Goal: Task Accomplishment & Management: Manage account settings

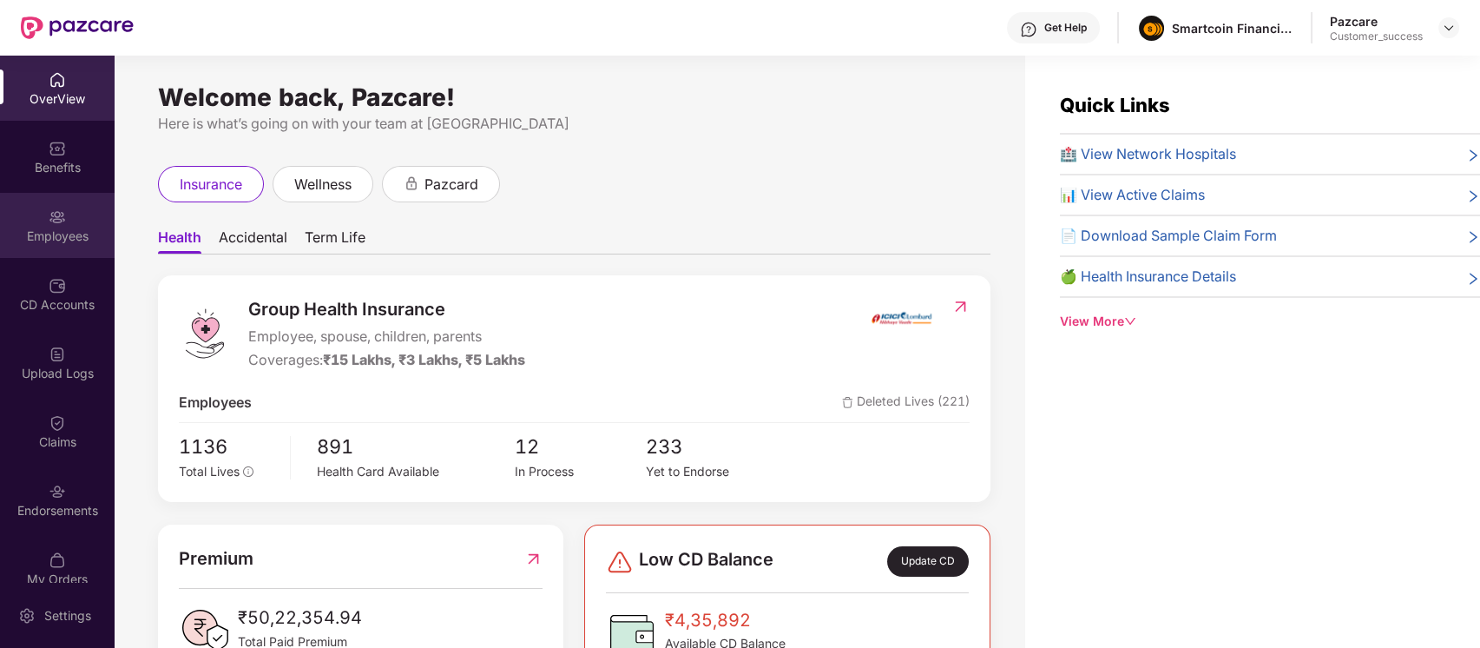
click at [56, 247] on div "Employees" at bounding box center [57, 225] width 115 height 65
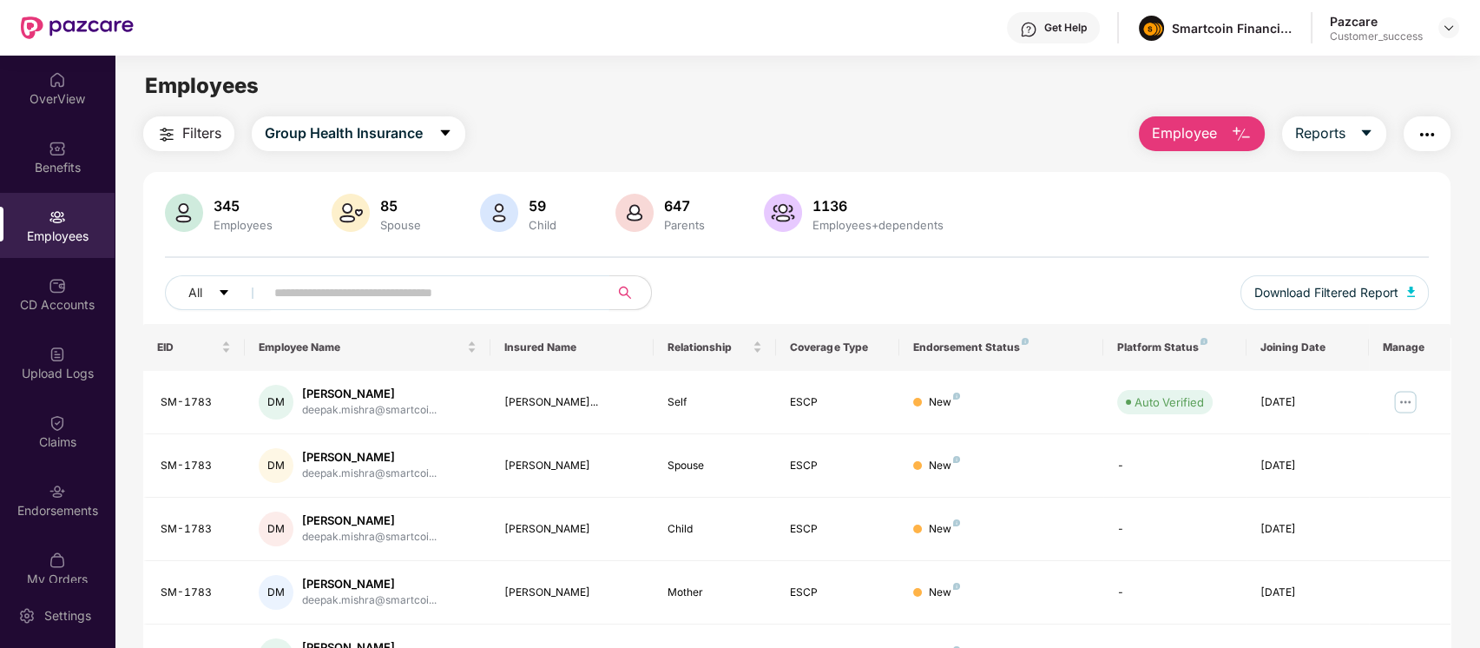
click at [483, 289] on input "text" at bounding box center [430, 292] width 312 height 26
click at [73, 75] on div "OverView" at bounding box center [57, 88] width 115 height 65
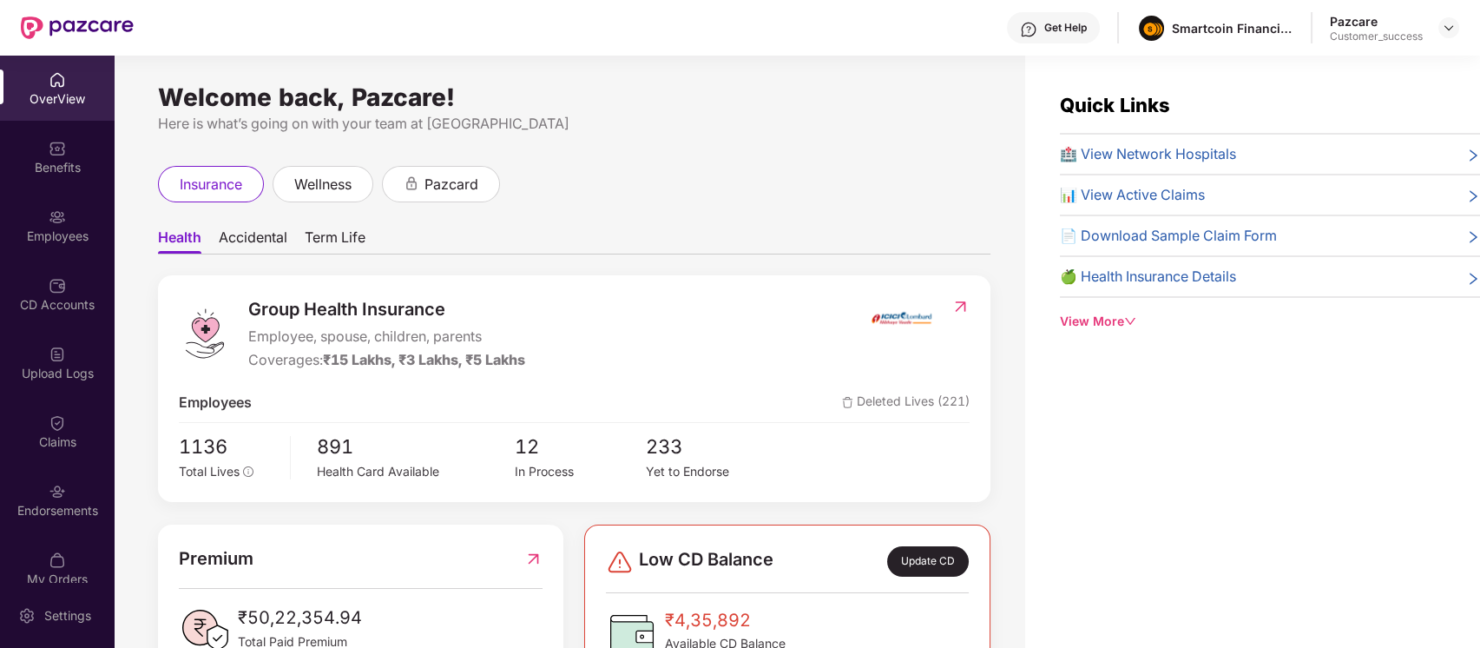
click at [6, 23] on header "Get Help Smartcoin Financials Private Limited Pazcare Customer_success" at bounding box center [740, 28] width 1480 height 56
click at [1458, 23] on div at bounding box center [1448, 27] width 21 height 21
click at [1194, 30] on div "Smartcoin Financials Private Limited" at bounding box center [1233, 28] width 122 height 16
click at [1450, 31] on img at bounding box center [1449, 28] width 14 height 14
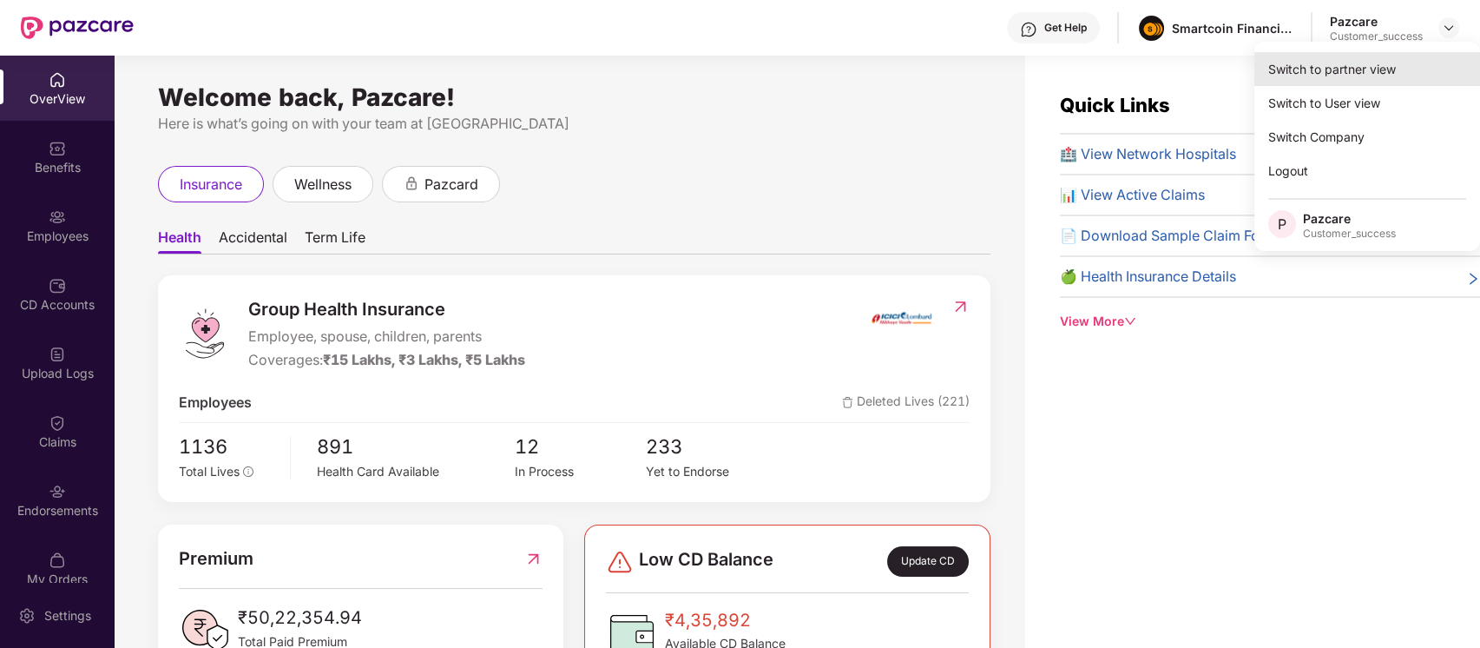
click at [1367, 72] on div "Switch to partner view" at bounding box center [1367, 69] width 226 height 34
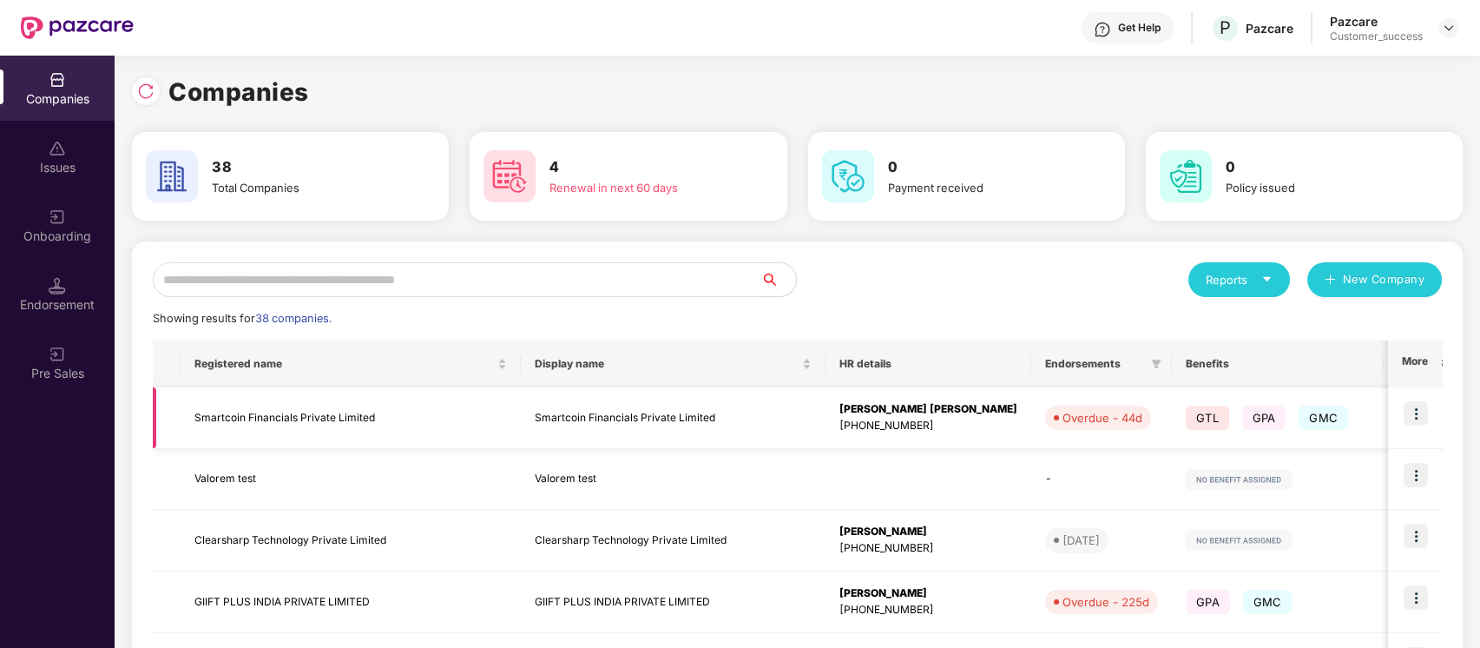
click at [1422, 411] on img at bounding box center [1416, 413] width 24 height 24
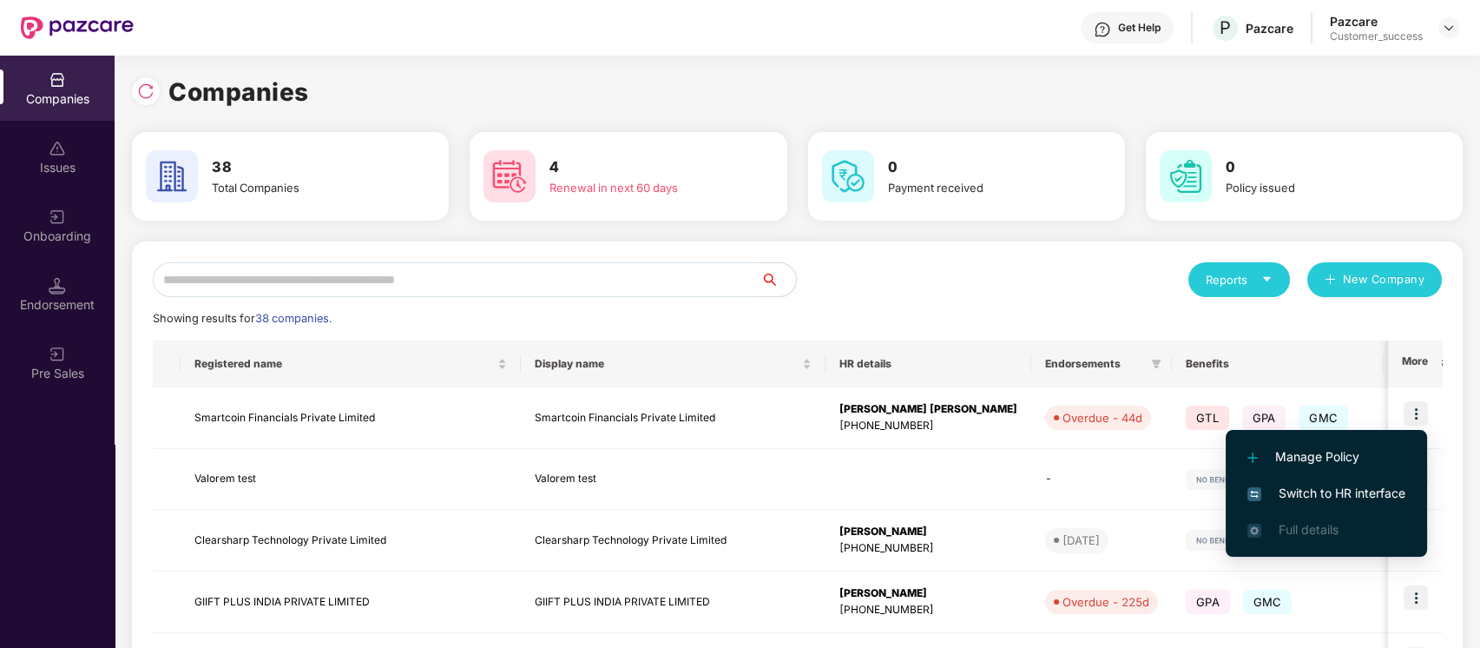
click at [944, 312] on div "Showing results for 38 companies." at bounding box center [797, 318] width 1289 height 17
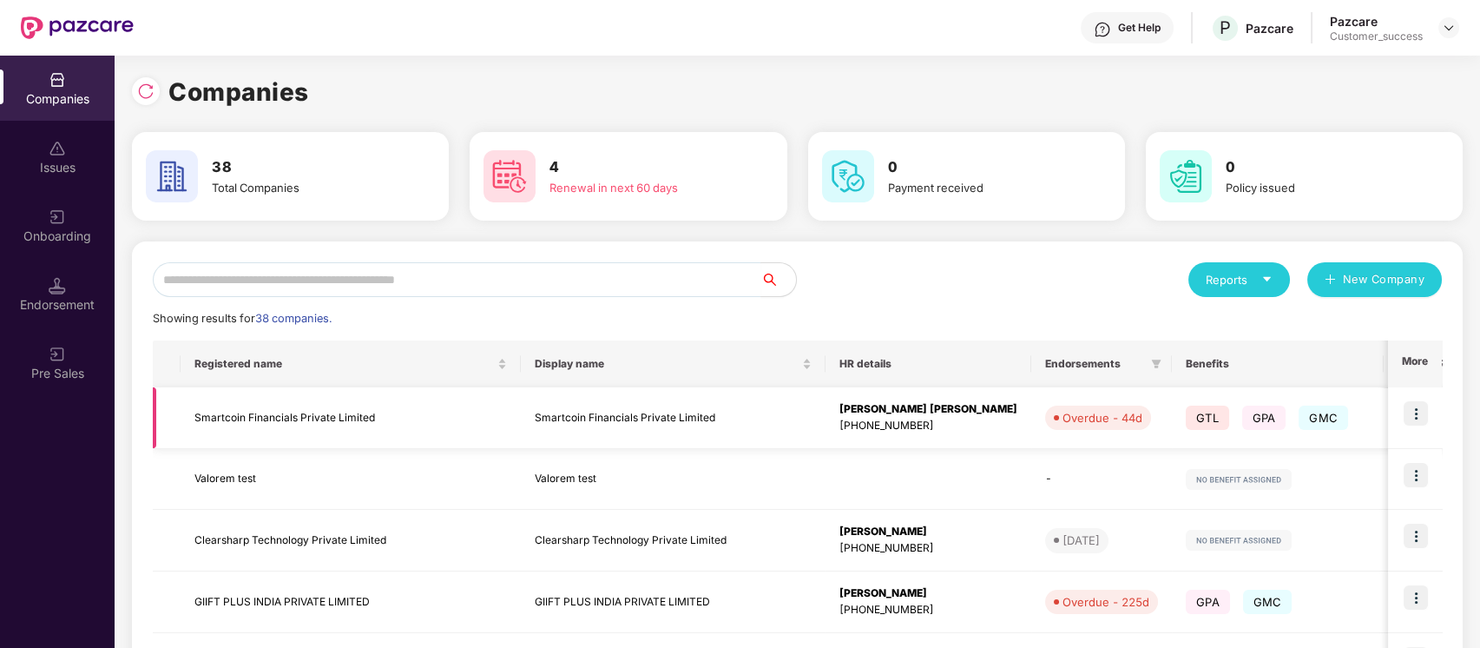
click at [1417, 419] on img at bounding box center [1416, 413] width 24 height 24
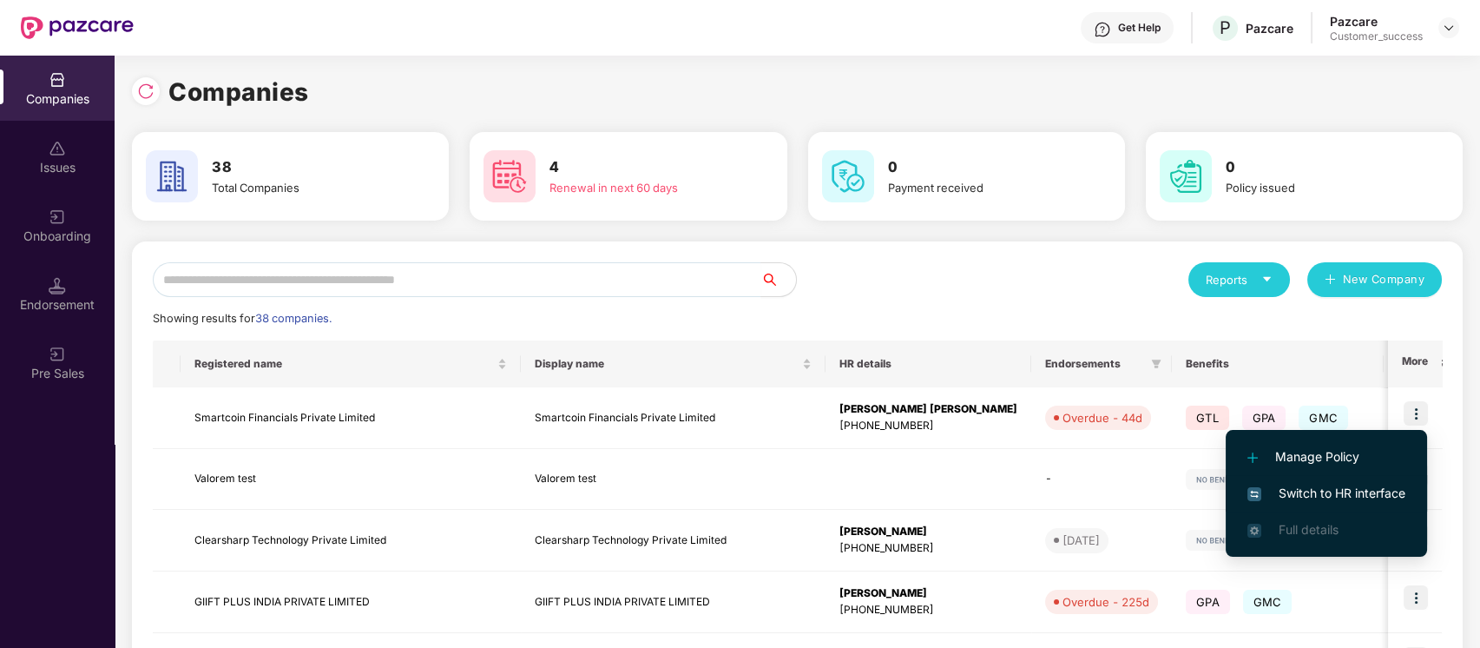
click at [1334, 490] on span "Switch to HR interface" at bounding box center [1326, 492] width 158 height 19
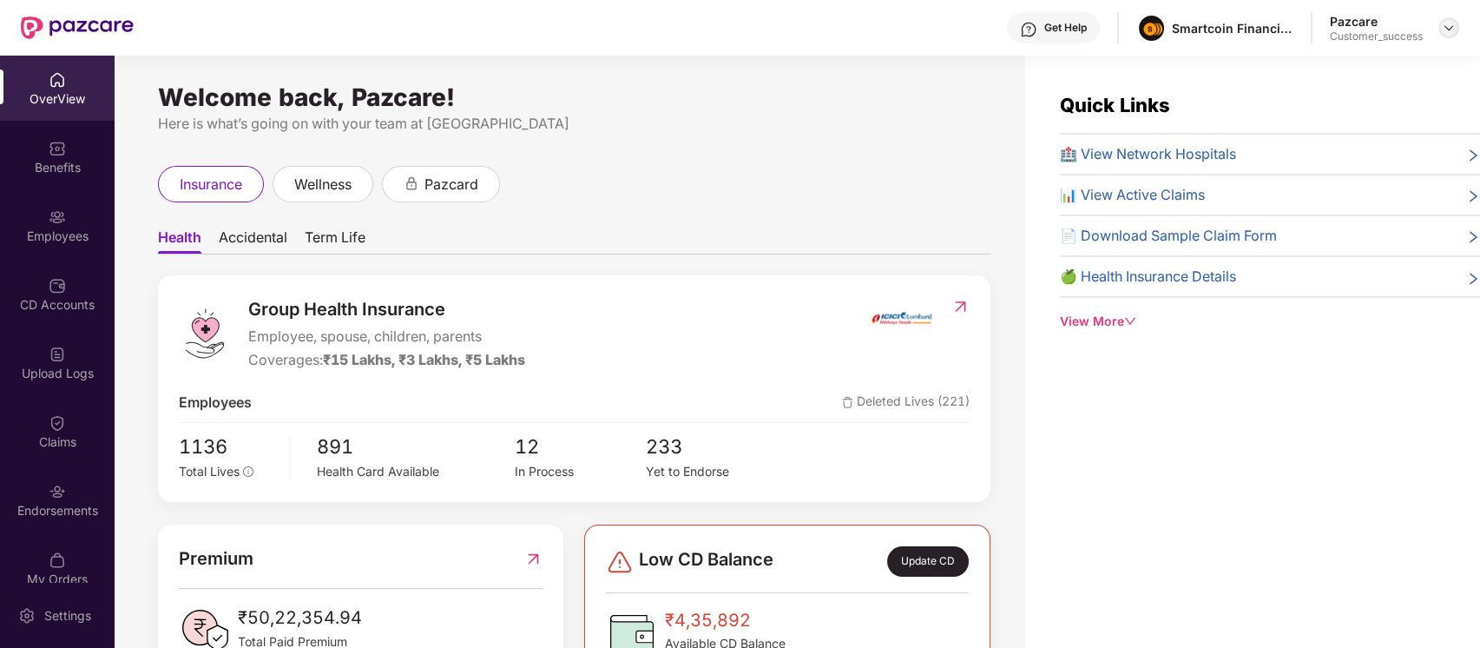
click at [1442, 24] on img at bounding box center [1449, 28] width 14 height 14
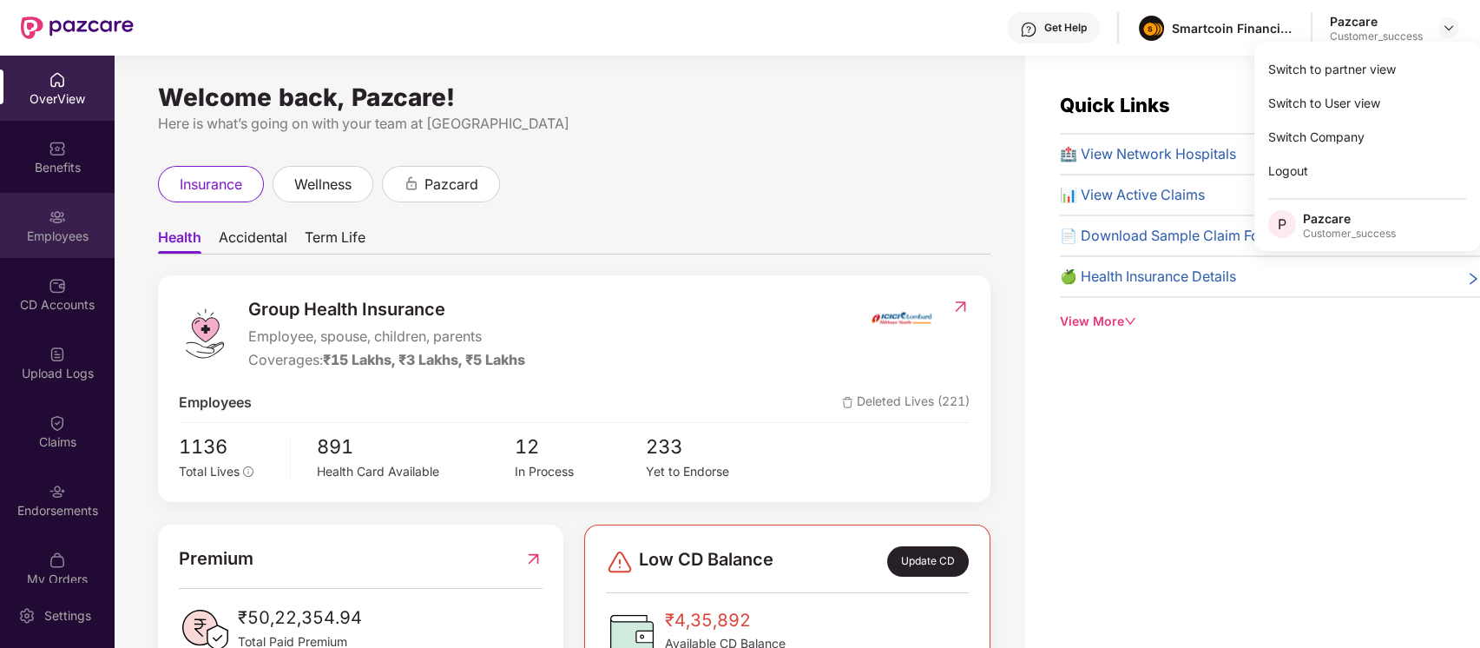
click at [43, 240] on div "Employees" at bounding box center [57, 235] width 115 height 17
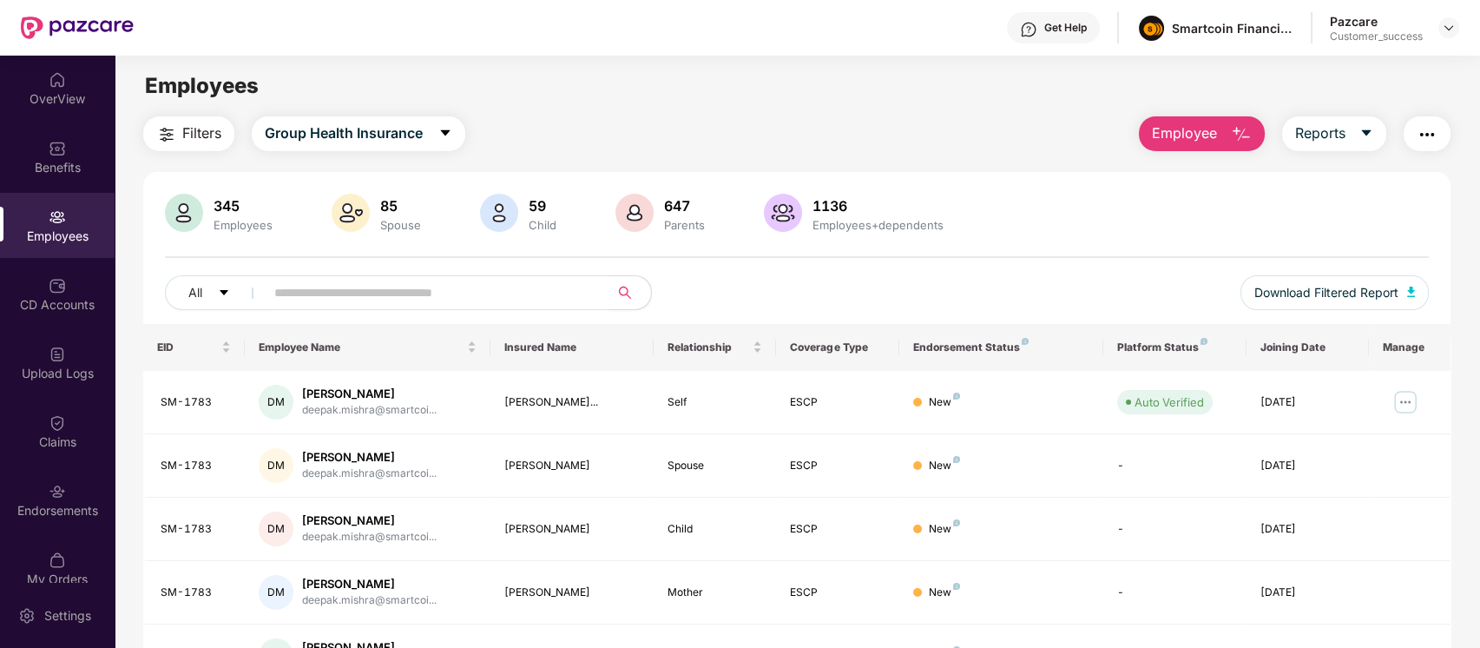
click at [1435, 138] on img "button" at bounding box center [1427, 134] width 21 height 21
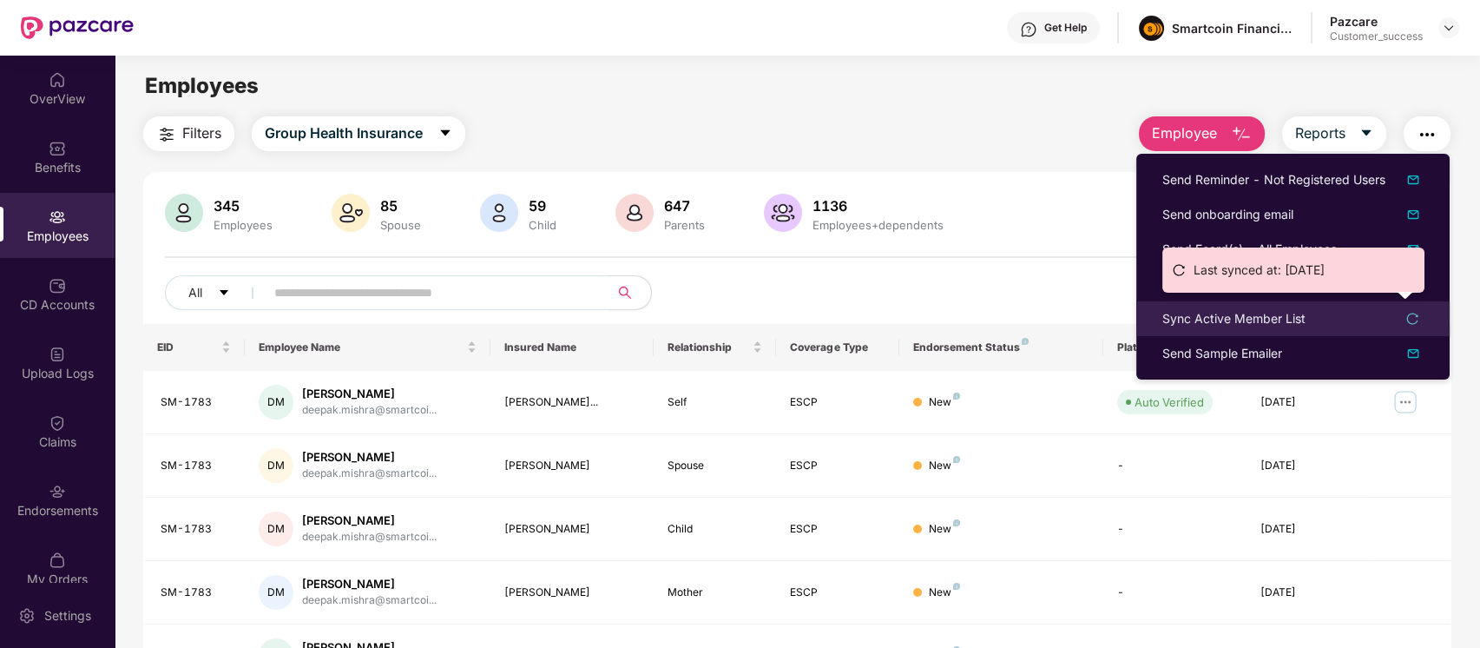
click at [1260, 312] on div "Sync Active Member List" at bounding box center [1233, 318] width 143 height 19
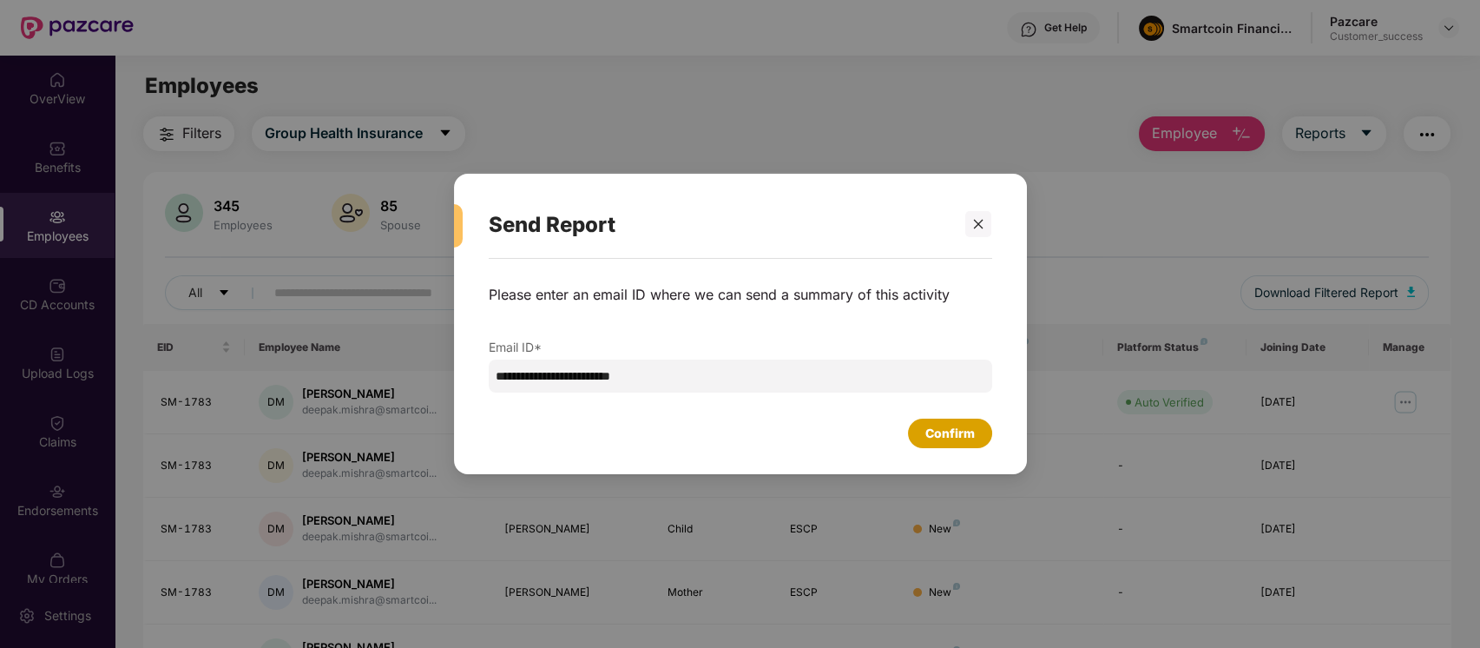
click at [963, 428] on div "Confirm" at bounding box center [949, 433] width 49 height 19
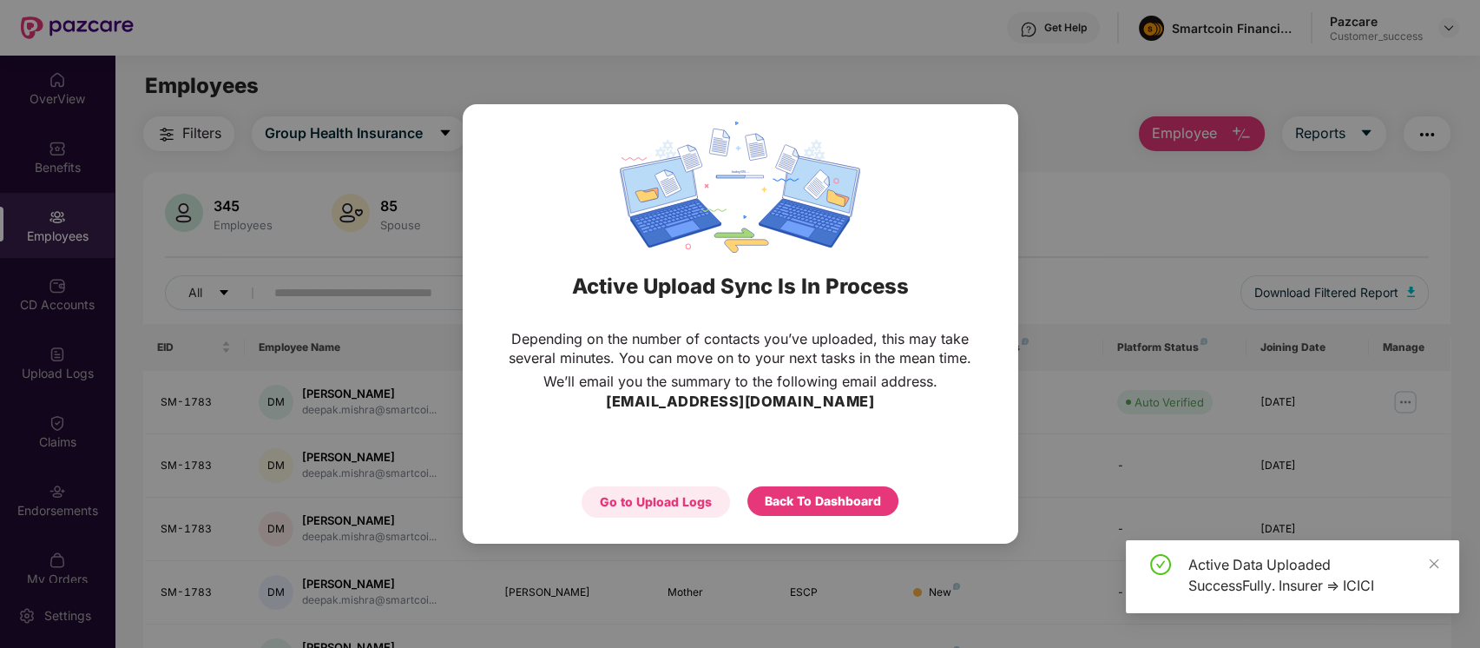
click at [655, 510] on div "Go to Upload Logs" at bounding box center [656, 501] width 112 height 19
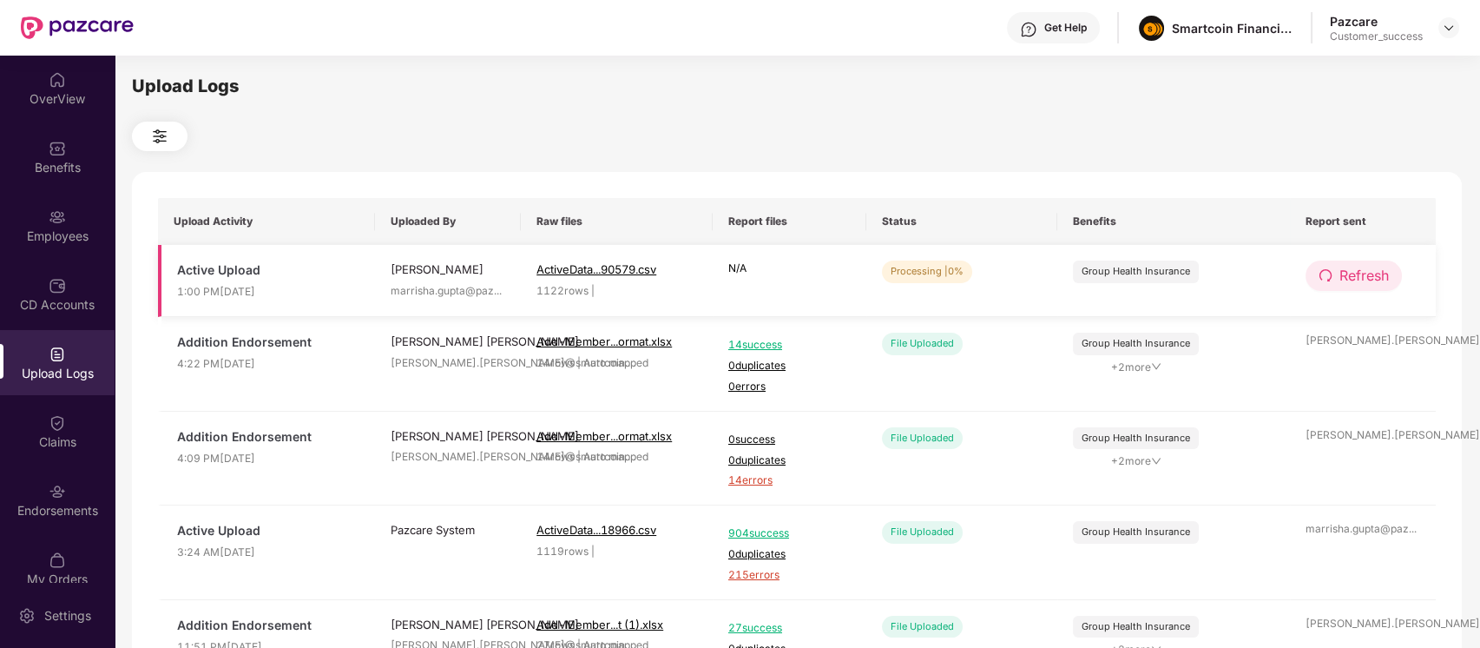
click at [1339, 273] on span "Refresh" at bounding box center [1363, 276] width 49 height 22
click at [1340, 273] on span "Refresh" at bounding box center [1364, 276] width 49 height 22
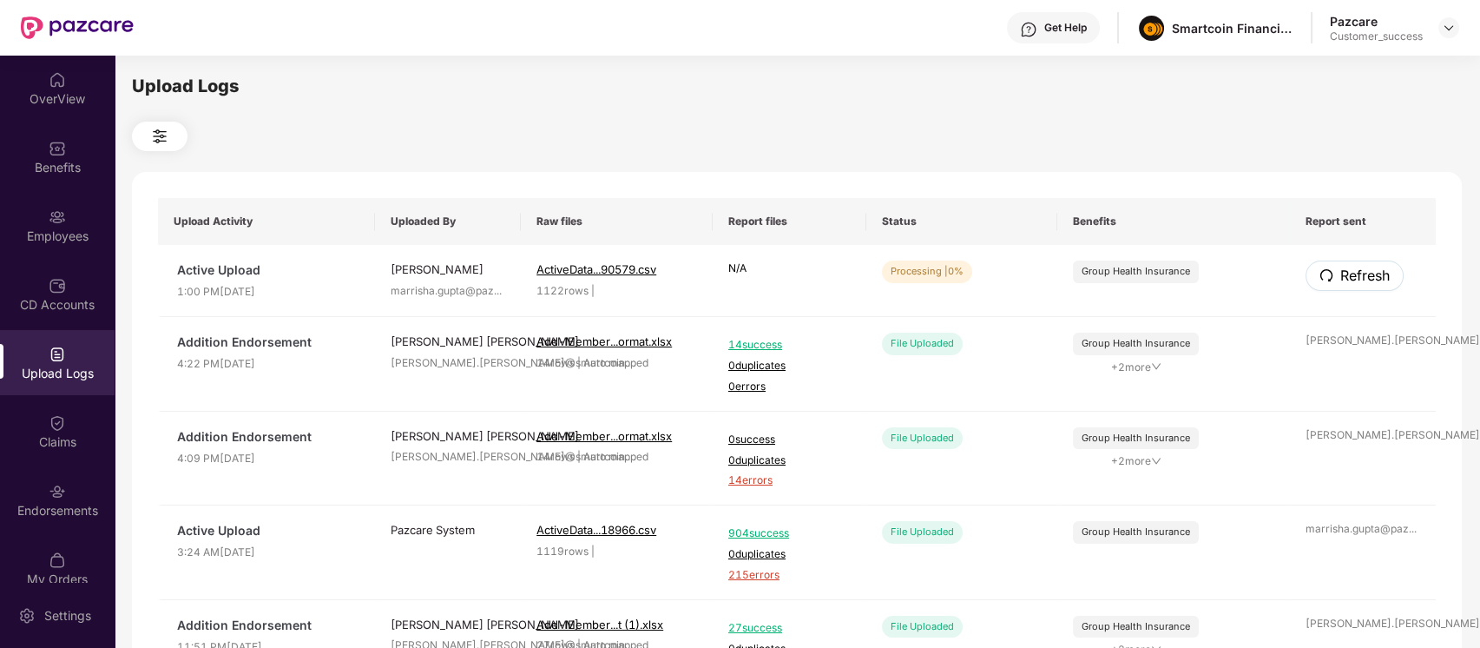
click at [1340, 273] on span "Refresh" at bounding box center [1364, 276] width 49 height 22
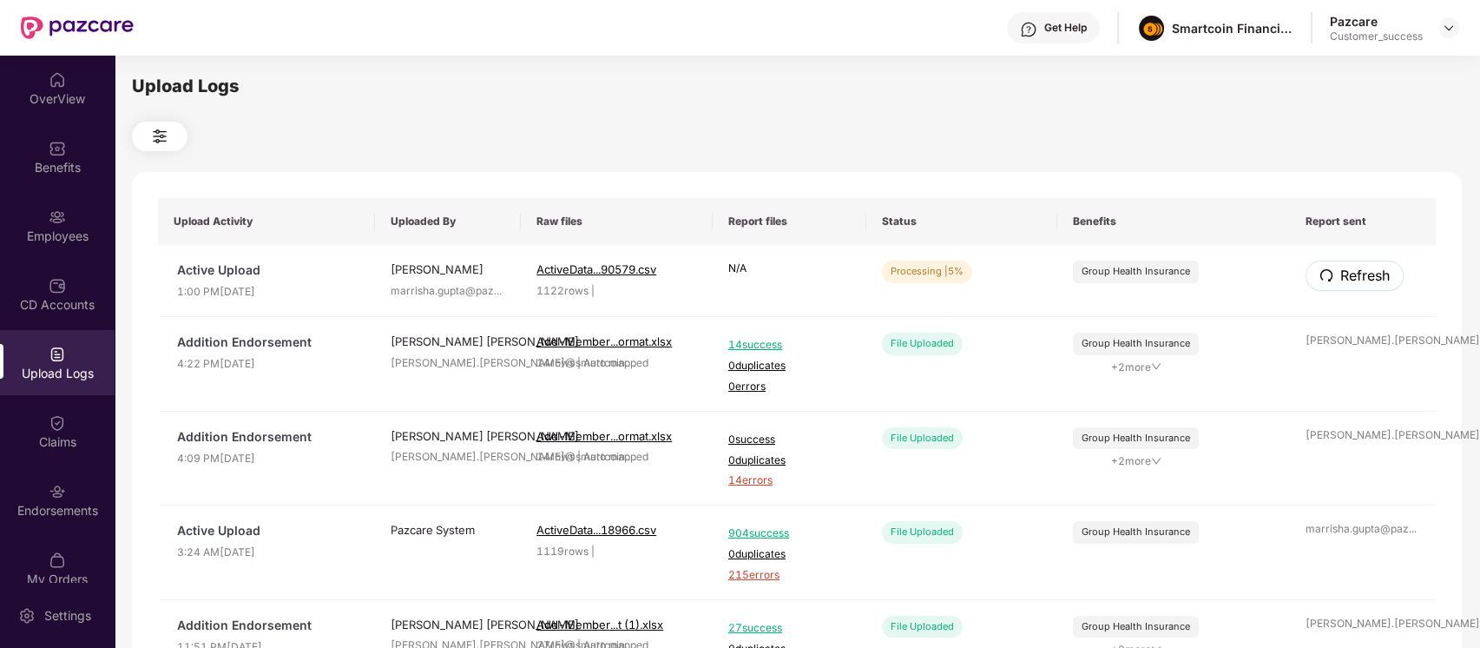
click at [1340, 273] on span "Refresh" at bounding box center [1364, 276] width 49 height 22
click at [1349, 285] on span "Refresh" at bounding box center [1363, 276] width 49 height 22
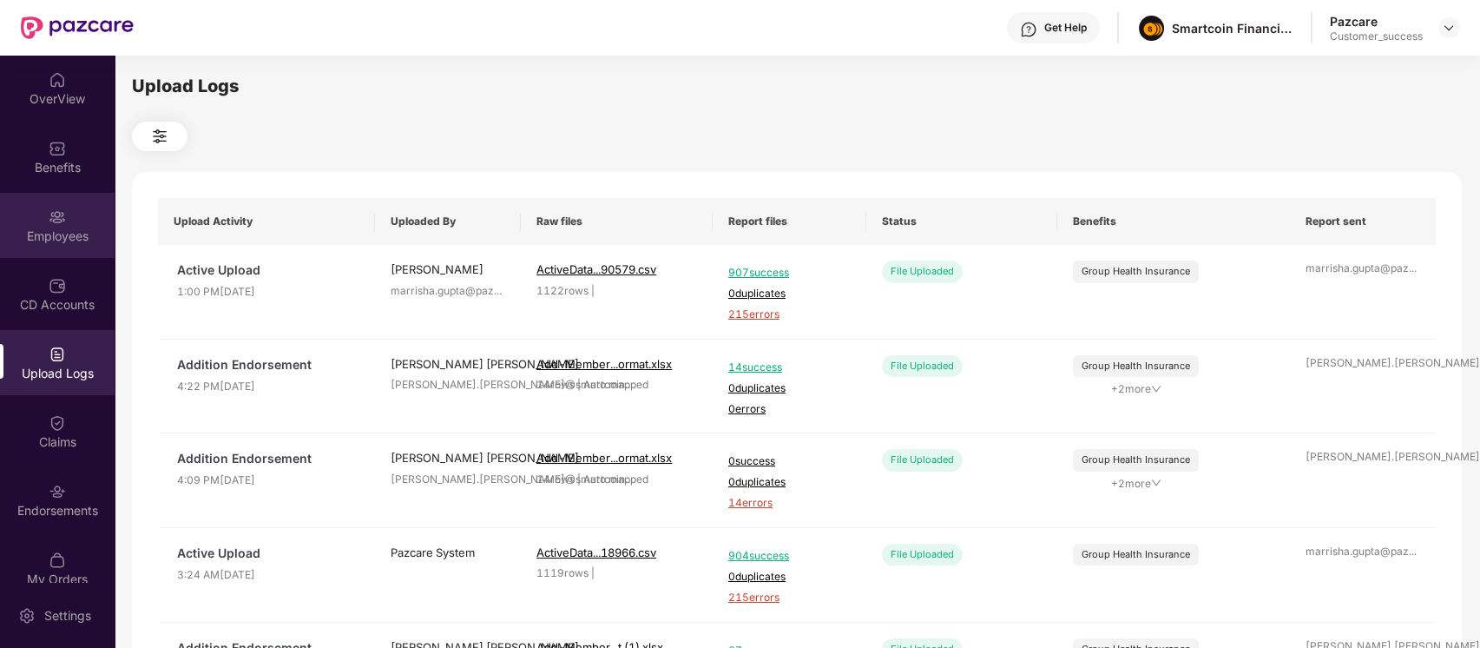
click at [83, 195] on div "Employees" at bounding box center [57, 225] width 115 height 65
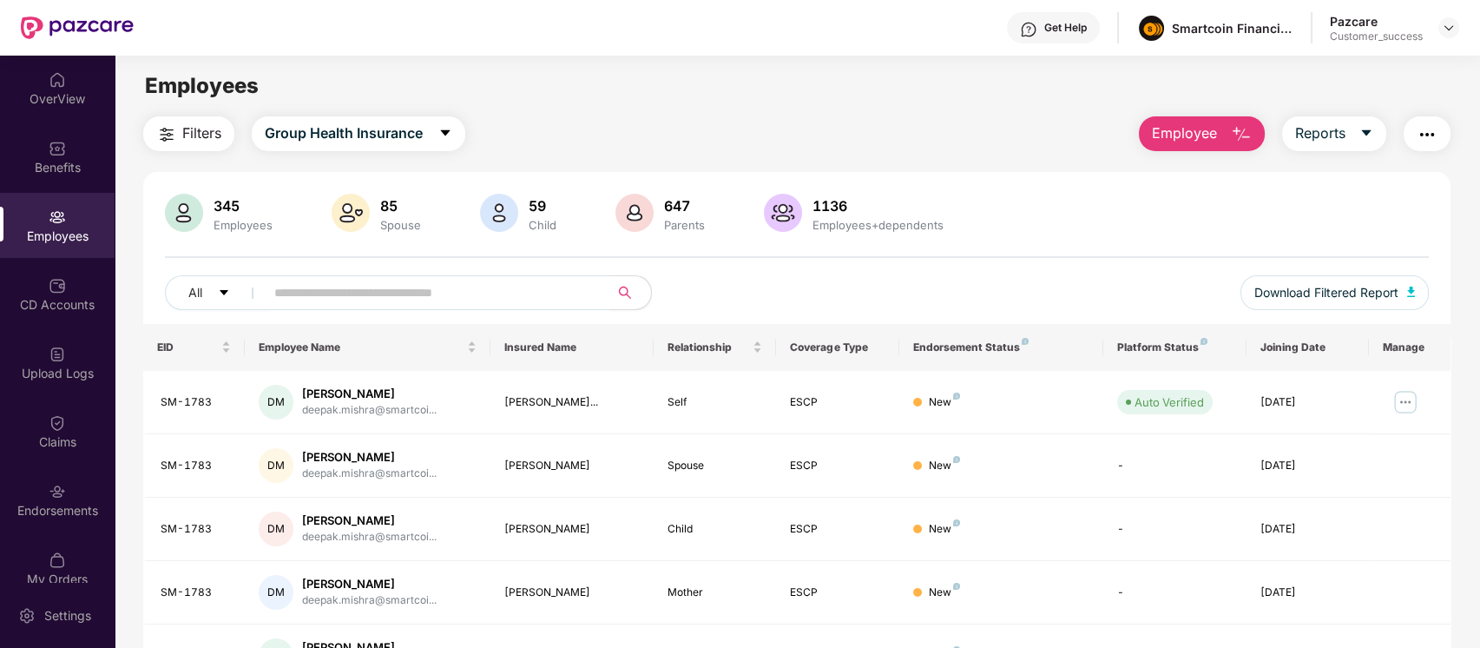
click at [380, 287] on input "text" at bounding box center [430, 292] width 312 height 26
paste input "*******"
type input "*******"
